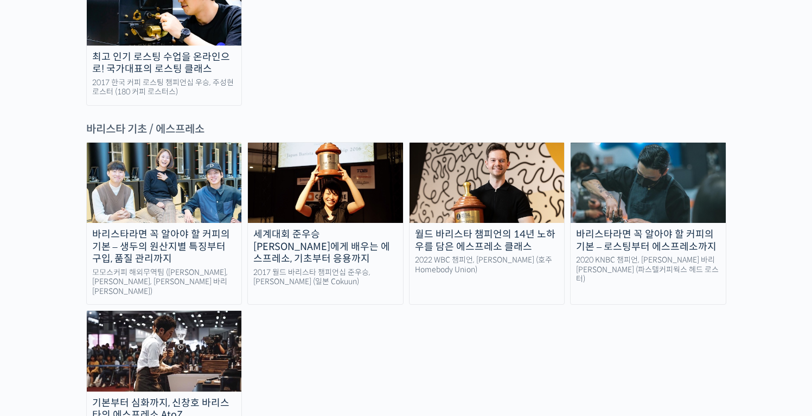
scroll to position [1410, 0]
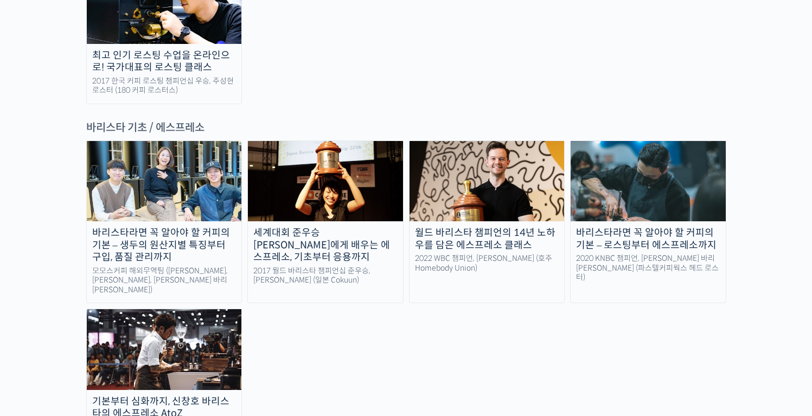
click at [503, 227] on div "월드 바리스타 챔피언의 14년 노하우를 담은 에스프레소 클래스" at bounding box center [486, 239] width 155 height 24
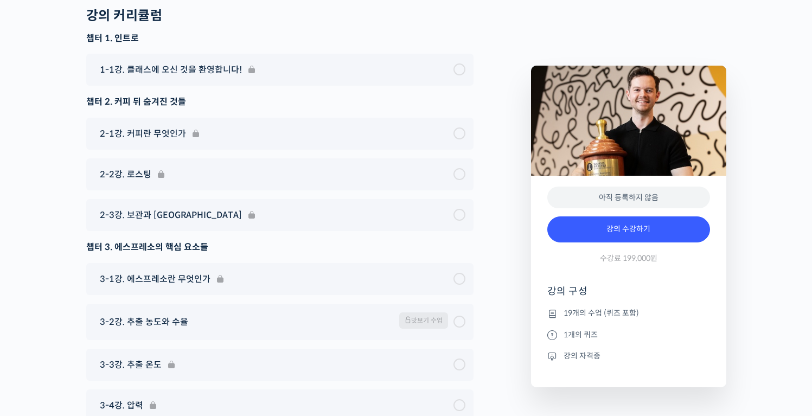
scroll to position [5365, 0]
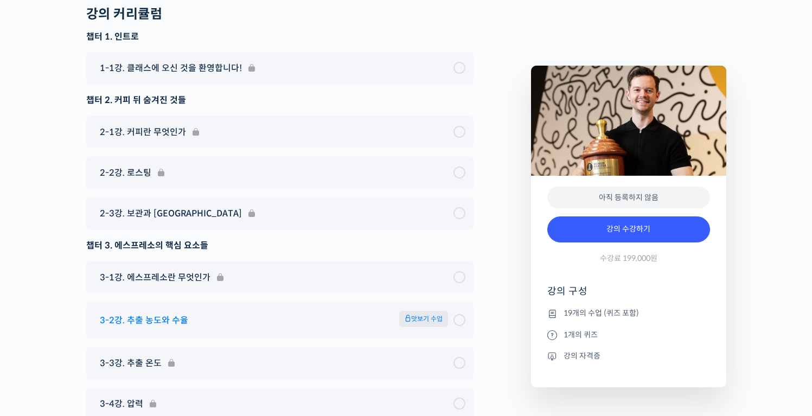
click at [275, 325] on div "3-2강. 추출 농도와 수율 맛보기 수업" at bounding box center [273, 320] width 359 height 19
